Goal: Information Seeking & Learning: Find specific fact

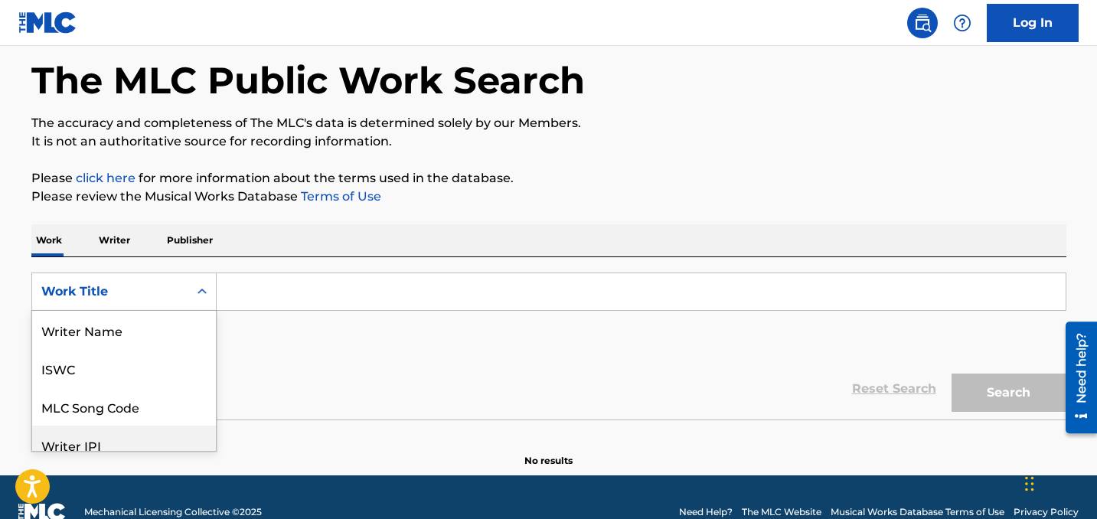
scroll to position [90, 0]
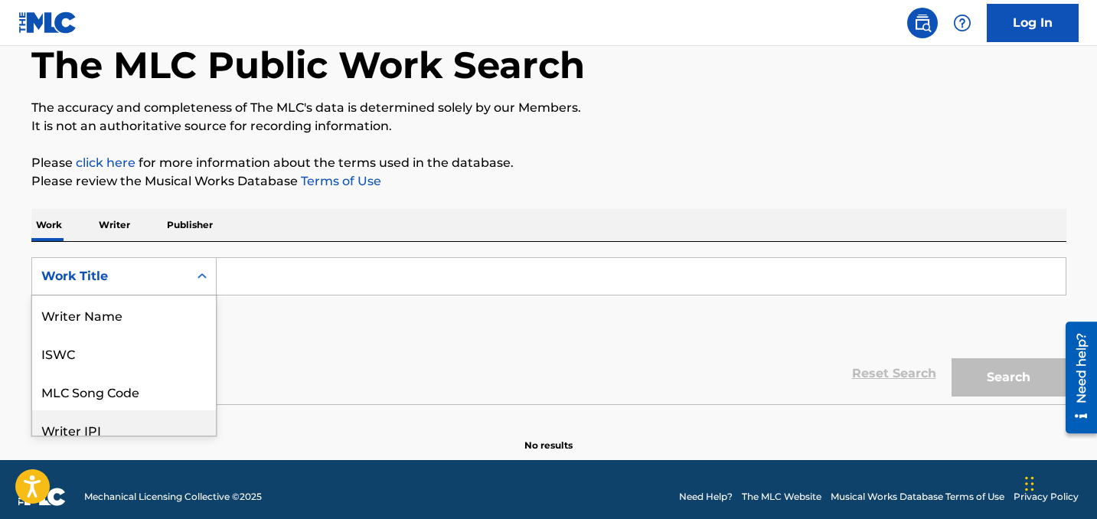
click at [123, 296] on div "Writer IPI, 4 of 8. 8 results available. Use Up and Down to choose options, pre…" at bounding box center [123, 276] width 185 height 38
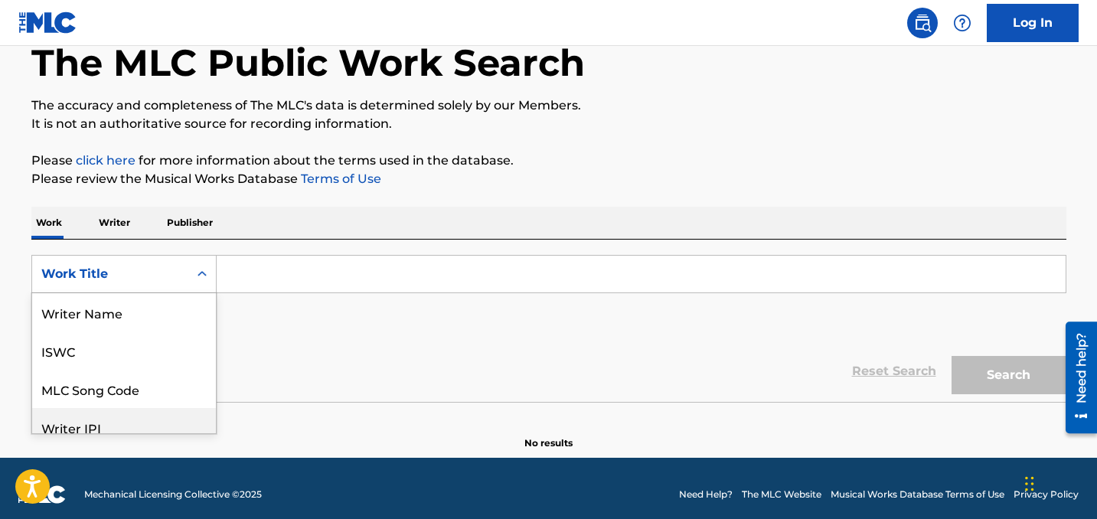
scroll to position [77, 0]
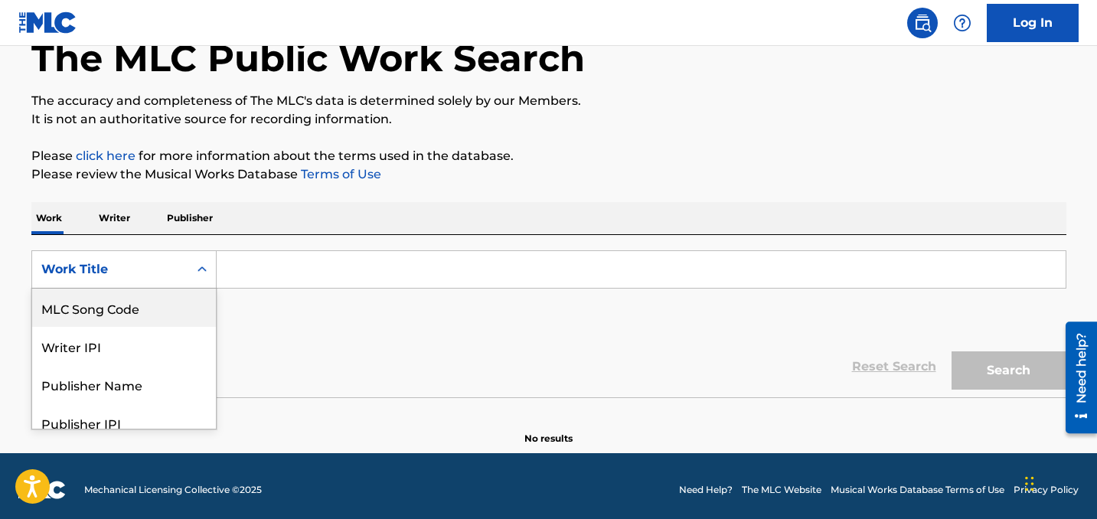
click at [138, 318] on div "MLC Song Code" at bounding box center [124, 308] width 184 height 38
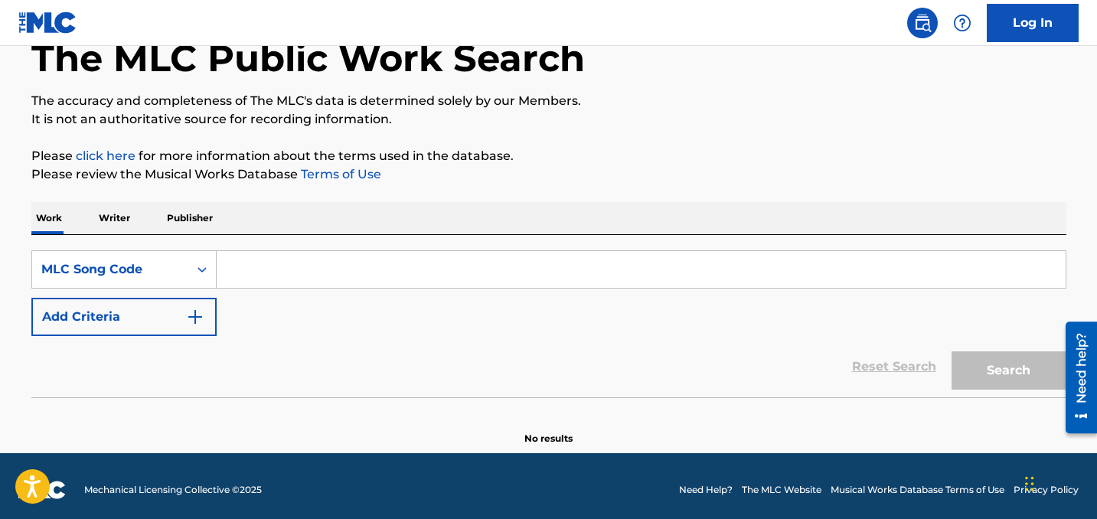
click at [297, 276] on input "Search Form" at bounding box center [641, 269] width 849 height 37
paste input "PN0T0W"
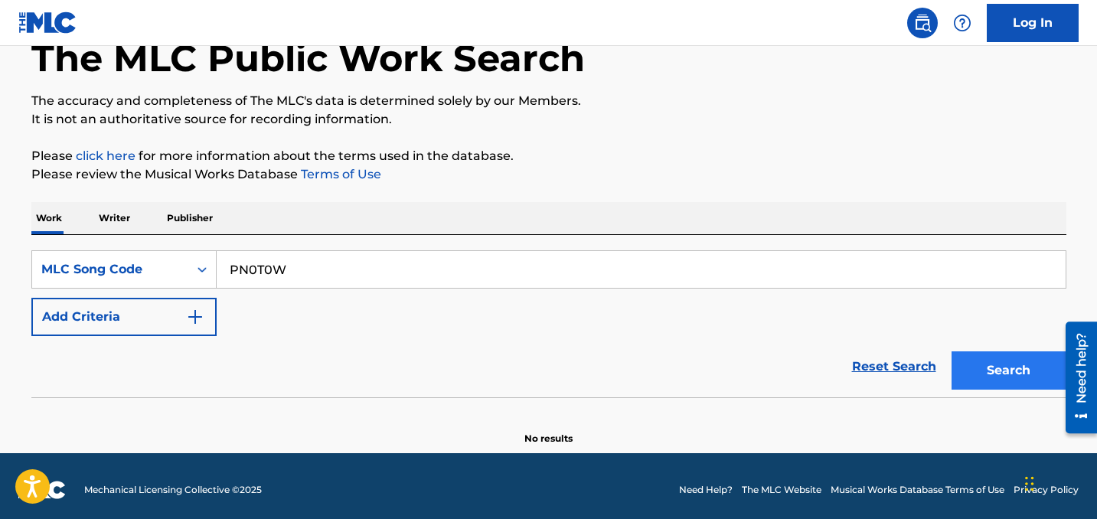
type input "PN0T0W"
click at [1005, 361] on button "Search" at bounding box center [1009, 370] width 115 height 38
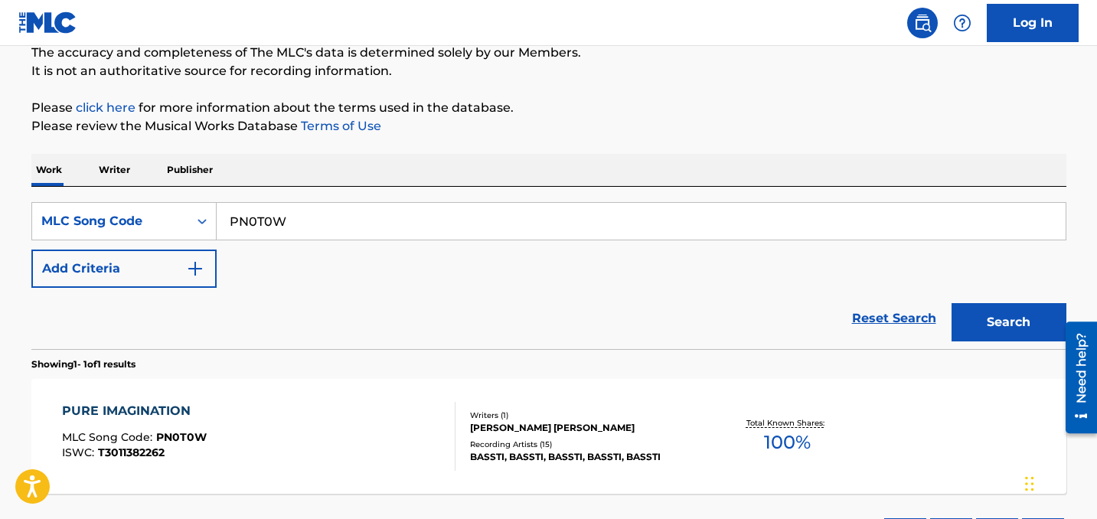
scroll to position [266, 0]
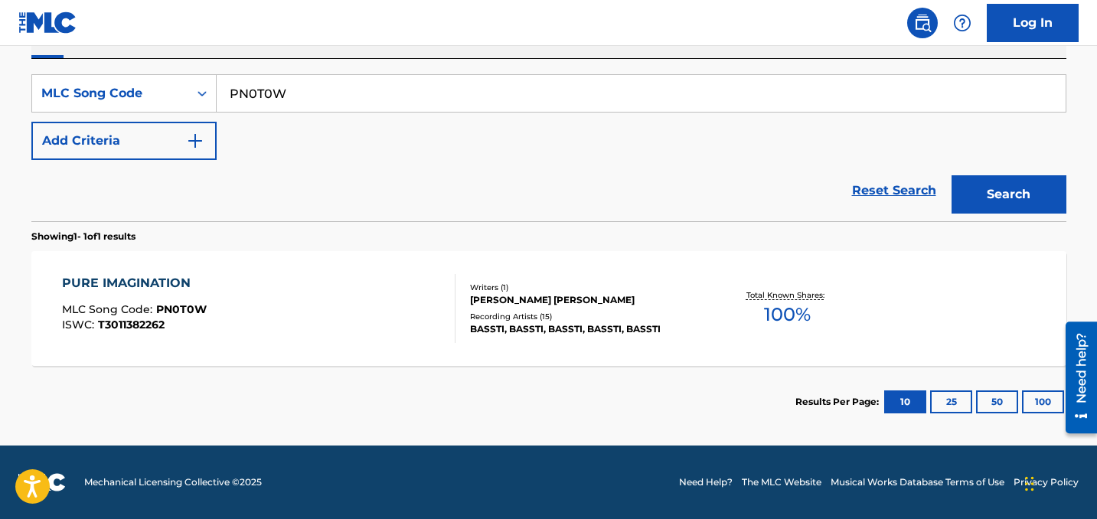
click at [550, 321] on div "Recording Artists ( 15 )" at bounding box center [585, 316] width 231 height 11
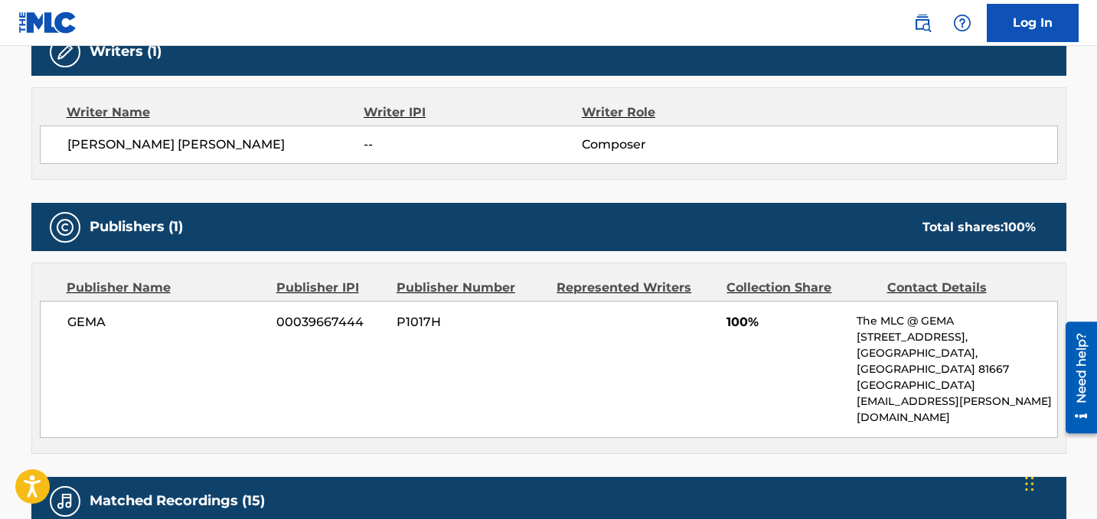
scroll to position [486, 0]
